Goal: Task Accomplishment & Management: Use online tool/utility

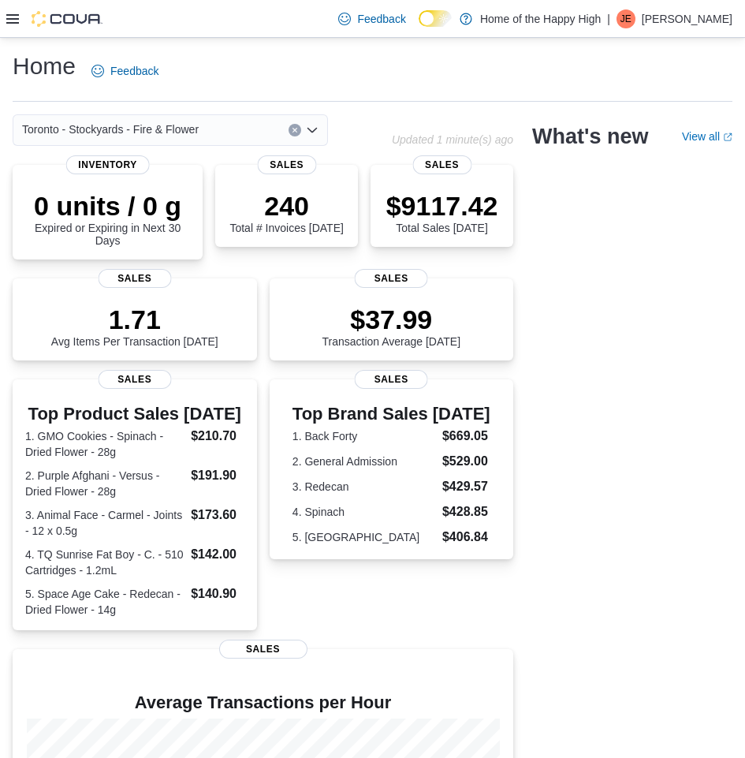
click at [312, 133] on icon "Open list of options" at bounding box center [312, 130] width 13 height 13
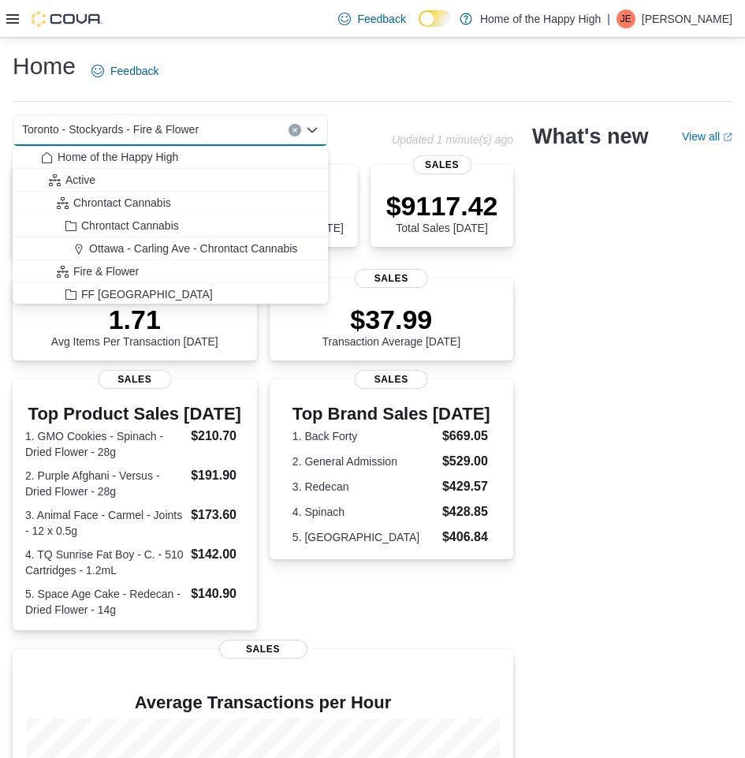
click at [6, 21] on icon at bounding box center [12, 19] width 13 height 13
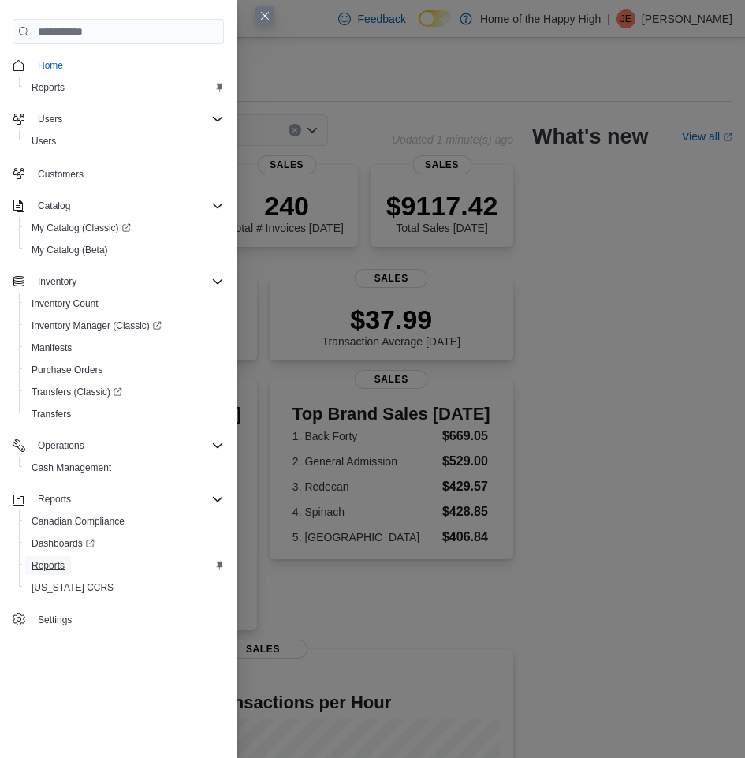
click at [54, 568] on span "Reports" at bounding box center [48, 565] width 33 height 13
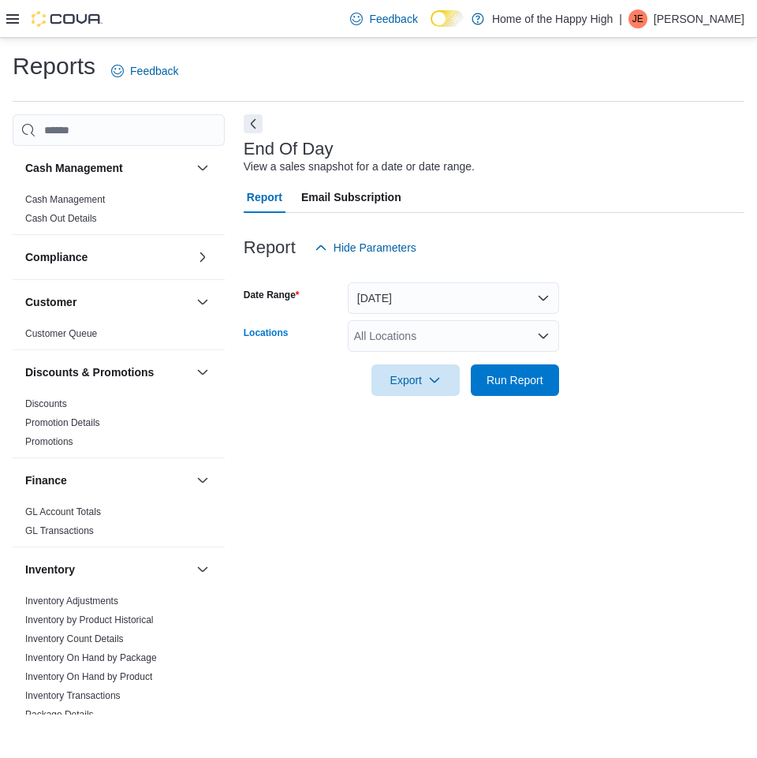
click at [489, 334] on div "All Locations" at bounding box center [453, 336] width 211 height 32
type input "****"
click at [460, 352] on button "Toronto - Stockyards - Fire & Flower" at bounding box center [453, 363] width 211 height 23
click at [677, 414] on div at bounding box center [494, 405] width 501 height 19
click at [505, 382] on span "Run Report" at bounding box center [515, 379] width 57 height 16
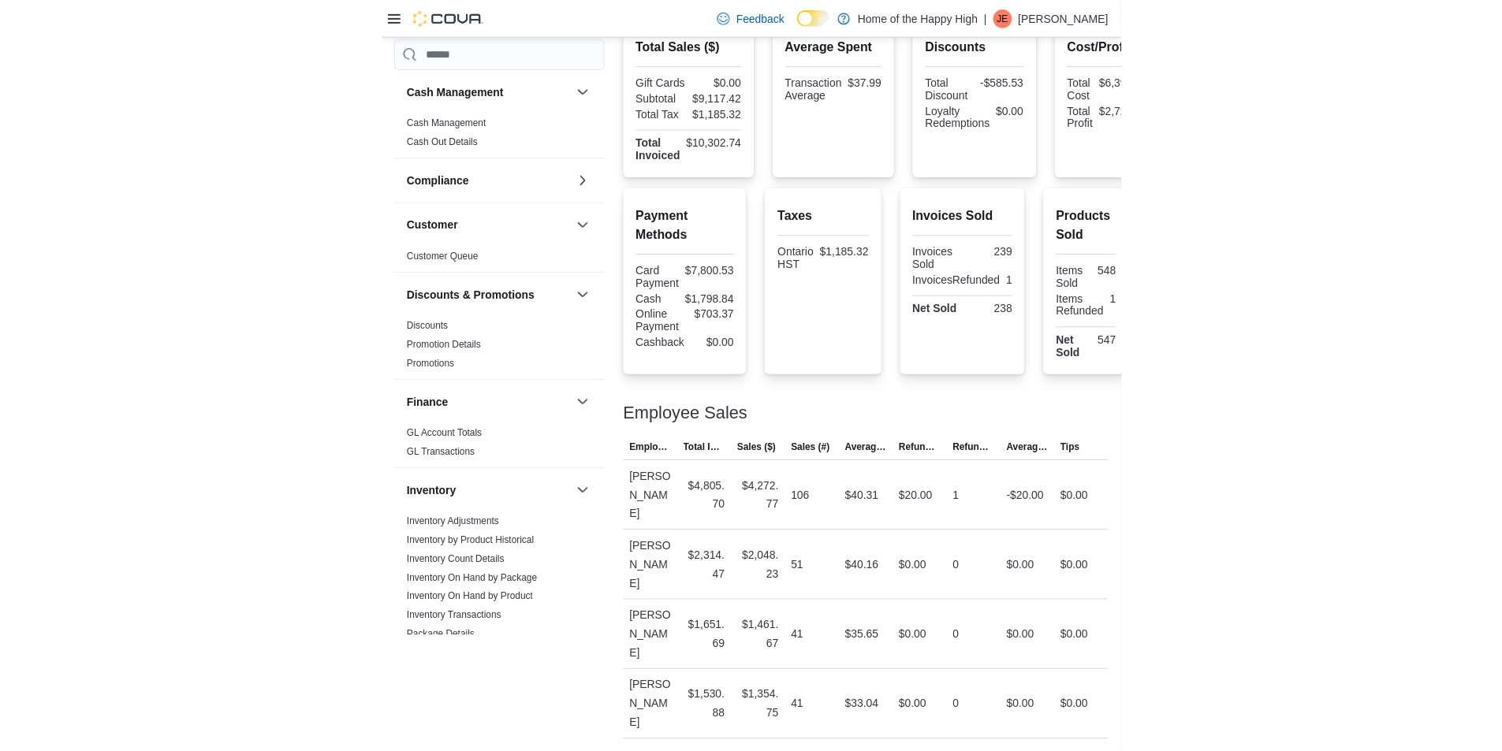
scroll to position [183, 0]
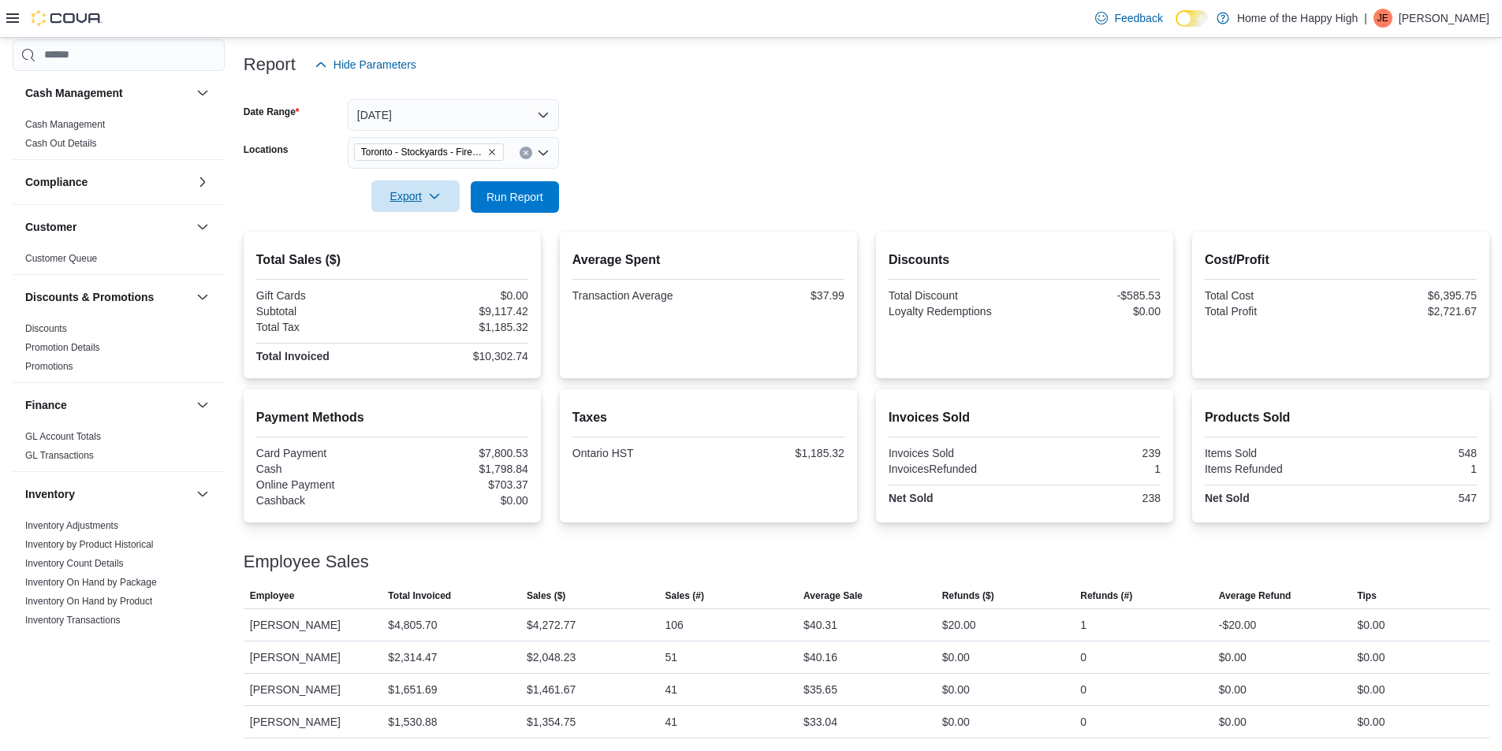
click at [433, 200] on icon "button" at bounding box center [434, 196] width 13 height 13
click at [420, 260] on span "Export to Pdf" at bounding box center [417, 260] width 71 height 13
